Goal: Task Accomplishment & Management: Use online tool/utility

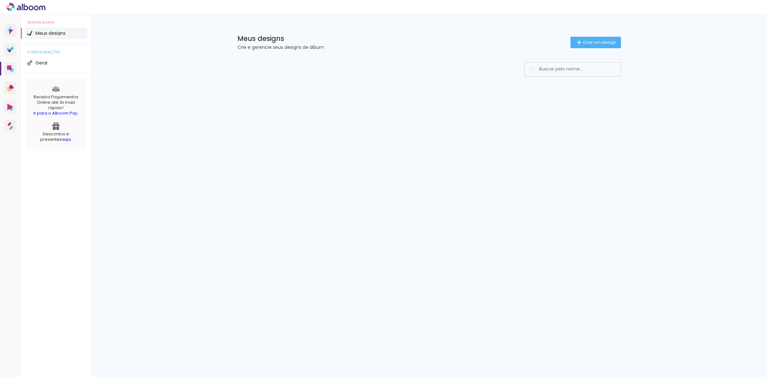
click at [204, 100] on div "Meus designs Crie e gerencie seus designs de álbum Criar um design Configuraçõe…" at bounding box center [429, 67] width 676 height 107
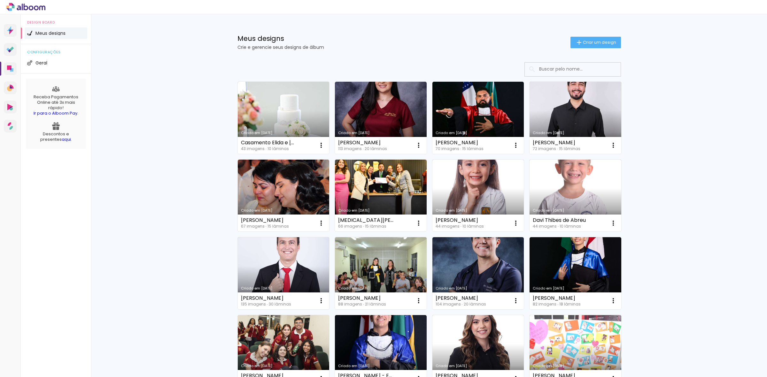
click at [679, 168] on div "Meus designs Crie e gerencie seus designs de álbum Criar um design Criado em 18…" at bounding box center [429, 353] width 676 height 679
click at [10, 31] on icon at bounding box center [11, 32] width 4 height 5
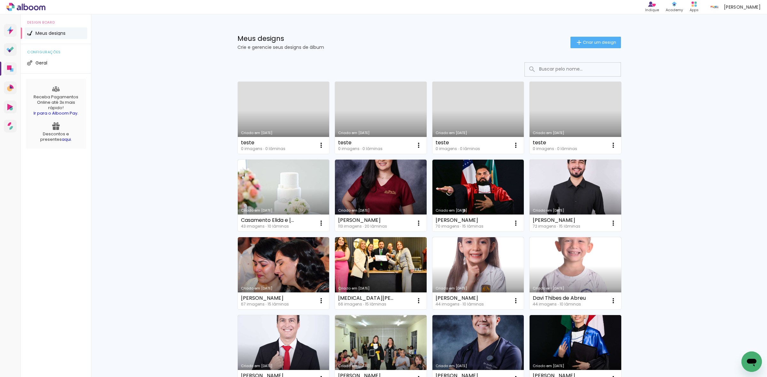
click at [210, 72] on div "Meus designs Crie e gerencie seus designs de álbum Criar um design Criado em [D…" at bounding box center [429, 353] width 676 height 679
